Goal: Information Seeking & Learning: Find specific page/section

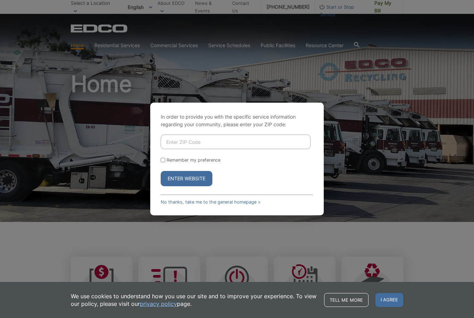
click at [293, 149] on input "Enter ZIP Code" at bounding box center [236, 142] width 150 height 15
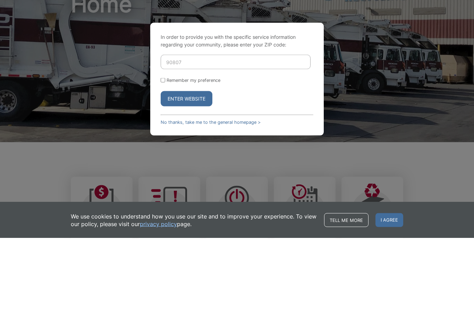
type input "90807"
click at [166, 135] on form "90807 Remember my preference Enter Website" at bounding box center [237, 161] width 153 height 52
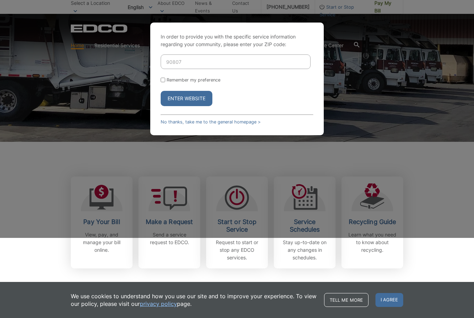
click at [159, 90] on div "In order to provide you with the specific service information regarding your co…" at bounding box center [236, 79] width 173 height 113
click at [164, 82] on input "Remember my preference" at bounding box center [163, 80] width 5 height 5
click at [170, 83] on label "Remember my preference" at bounding box center [193, 79] width 54 height 5
click at [165, 82] on input "Remember my preference" at bounding box center [163, 80] width 5 height 5
click at [162, 95] on form "90807 Remember my preference Enter Website" at bounding box center [237, 80] width 153 height 52
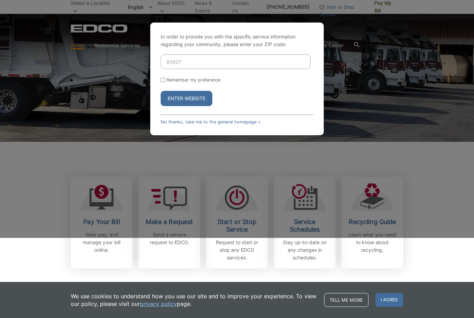
click at [165, 82] on input "Remember my preference" at bounding box center [163, 80] width 5 height 5
checkbox input "true"
click at [203, 106] on button "Enter Website" at bounding box center [187, 98] width 52 height 15
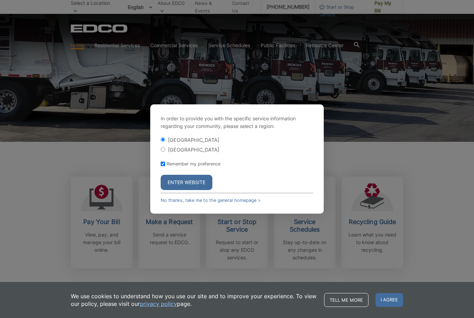
click at [227, 203] on link "No thanks, take me to the general homepage >" at bounding box center [211, 200] width 100 height 5
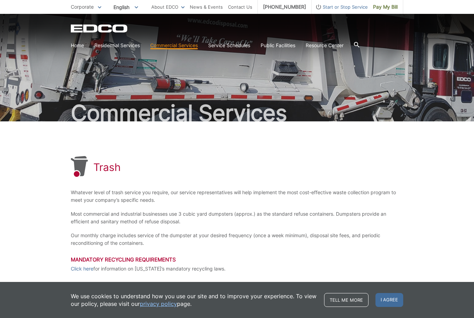
click at [19, 187] on div "Trash Whatever level of trash service you require, our service representatives …" at bounding box center [237, 241] width 474 height 241
click at [81, 47] on link "Home" at bounding box center [77, 46] width 13 height 8
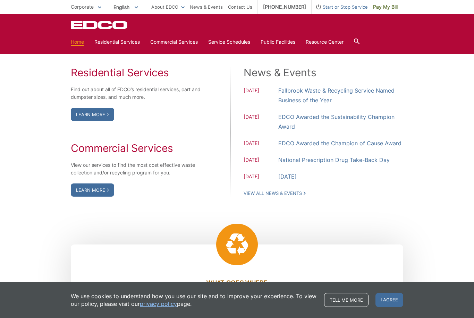
scroll to position [484, 0]
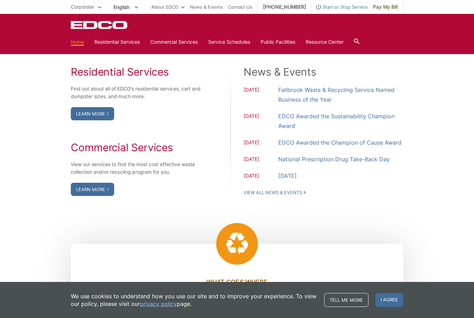
click at [80, 196] on link "Learn More" at bounding box center [92, 189] width 43 height 13
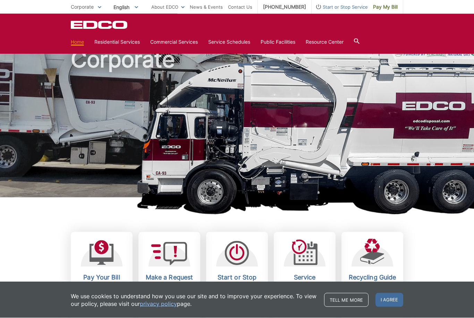
scroll to position [0, 0]
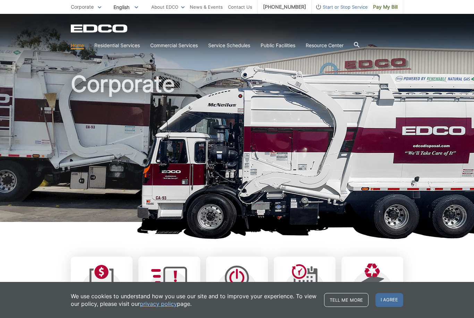
click at [61, 168] on picture at bounding box center [237, 152] width 474 height 173
click at [359, 48] on div at bounding box center [357, 45] width 6 height 7
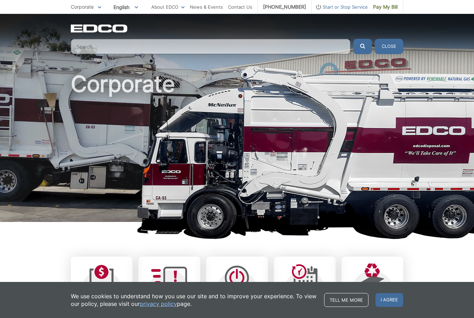
click at [240, 54] on input "Search" at bounding box center [210, 46] width 279 height 15
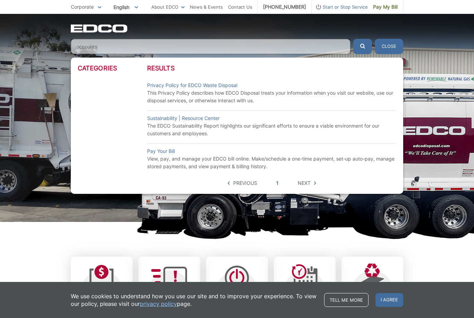
type input "occounts"
click at [362, 46] on button "submit" at bounding box center [362, 46] width 19 height 15
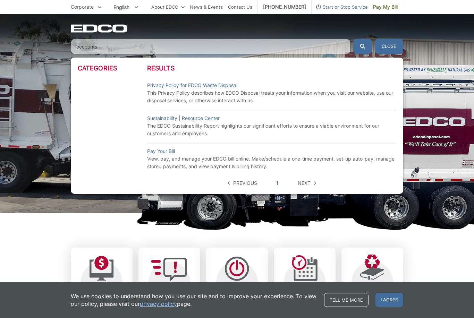
scroll to position [11, 0]
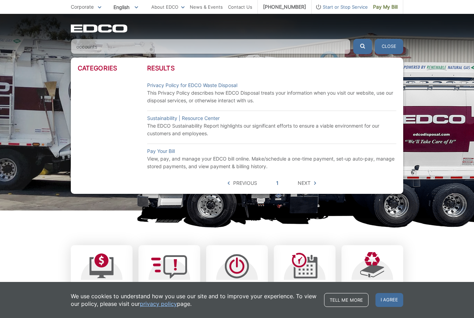
click at [310, 184] on span "Next" at bounding box center [304, 183] width 13 height 8
click at [301, 187] on span "Next" at bounding box center [304, 183] width 13 height 8
click at [314, 193] on div "Categories Results Privacy Policy for EDCO Waste Disposal This Privacy Policy d…" at bounding box center [237, 126] width 332 height 136
click at [308, 187] on span "Next" at bounding box center [304, 183] width 13 height 8
click at [247, 169] on p "View, pay, and manage your EDCO bill online. Make/schedule a one-time payment, …" at bounding box center [271, 162] width 249 height 15
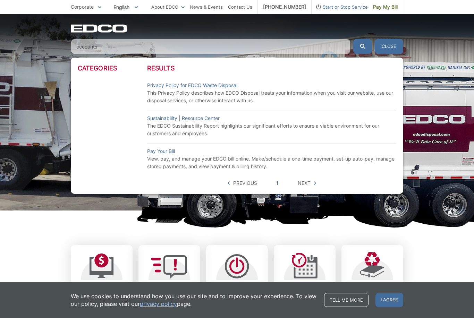
click at [231, 81] on link "Privacy Policy for EDCO Waste Disposal" at bounding box center [192, 85] width 90 height 8
click at [170, 154] on link "Pay Your Bill" at bounding box center [161, 151] width 28 height 8
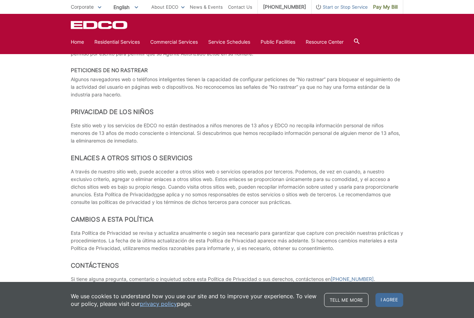
scroll to position [2772, 0]
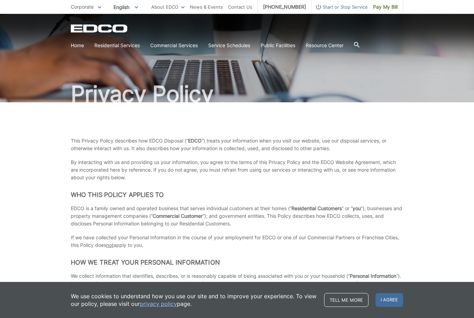
scroll to position [0, 0]
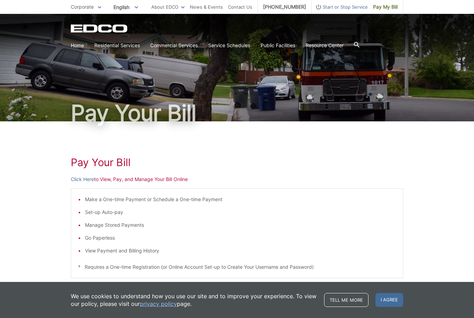
click at [244, 45] on link "Service Schedules" at bounding box center [229, 46] width 42 height 8
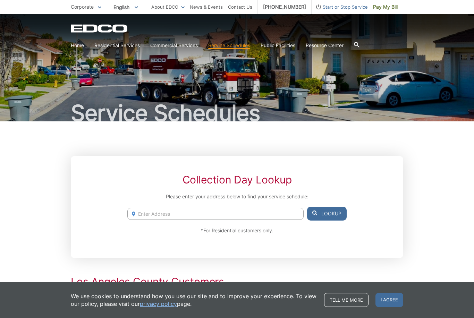
click at [0, 0] on link "Trash" at bounding box center [0, 0] width 0 height 0
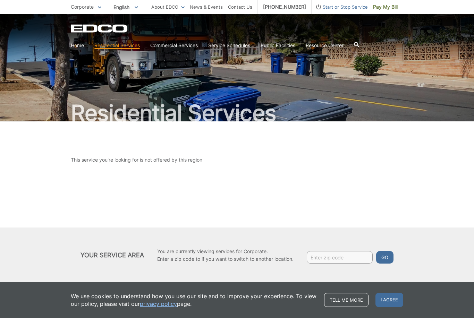
click at [249, 6] on link "Contact Us" at bounding box center [240, 7] width 24 height 8
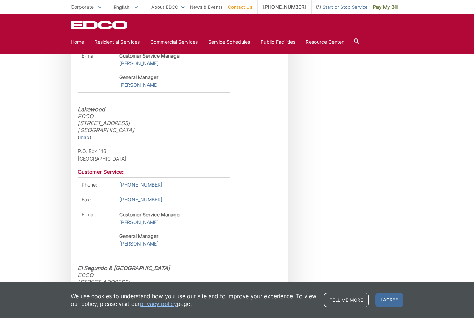
scroll to position [1531, 0]
